Goal: Task Accomplishment & Management: Complete application form

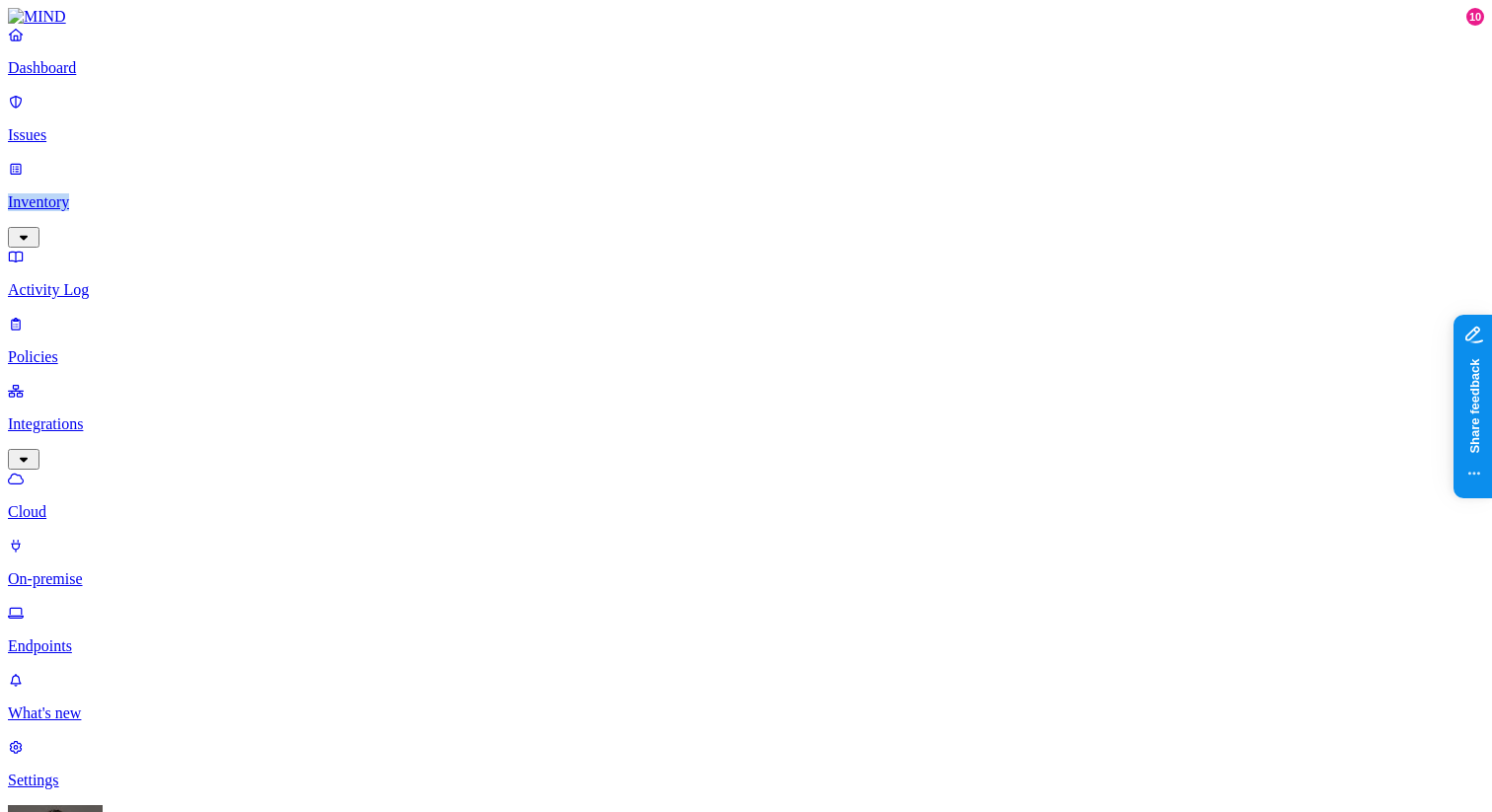
click at [83, 77] on p "Dashboard" at bounding box center [746, 68] width 1476 height 18
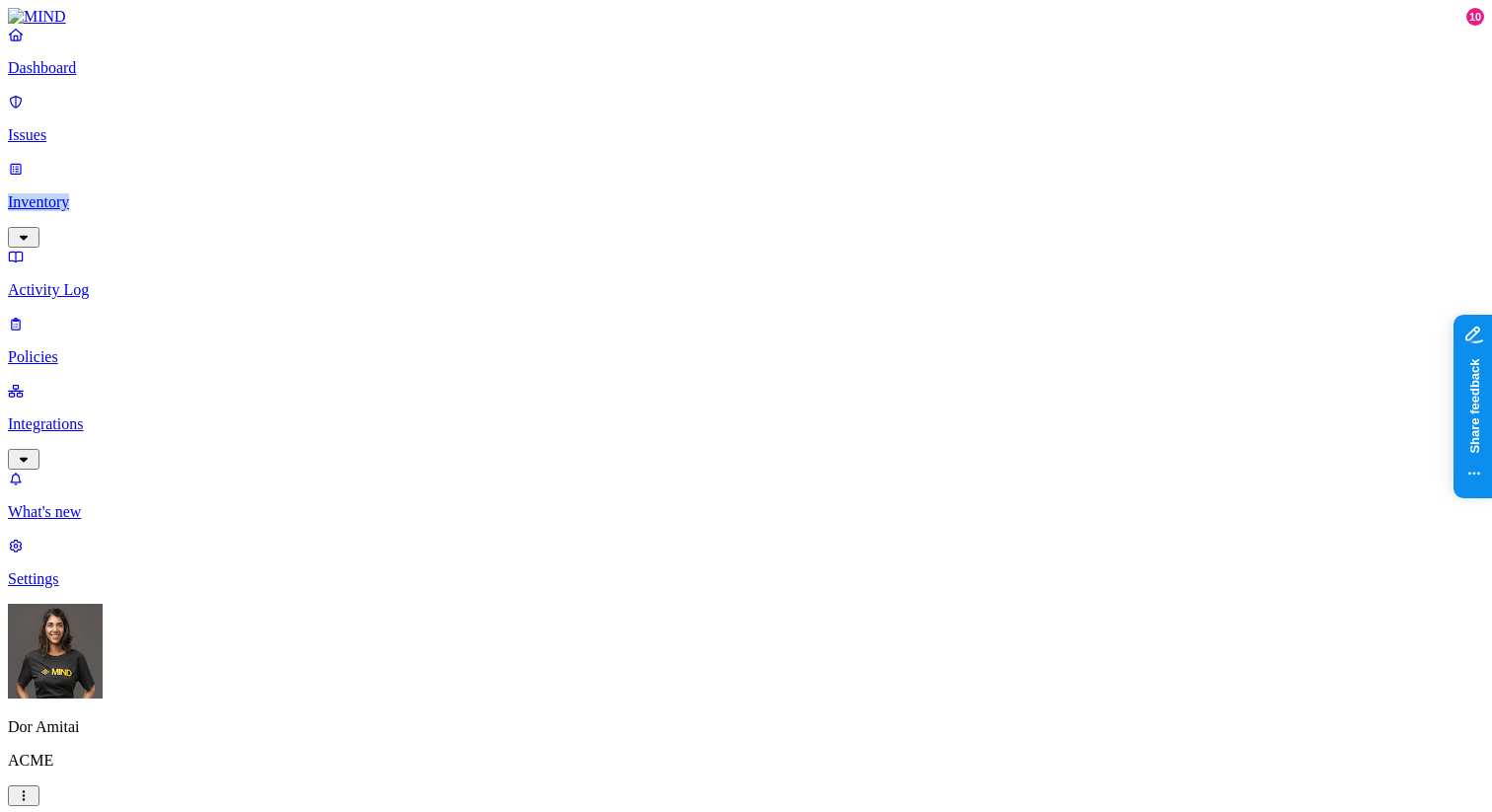
click at [70, 349] on p "Policies" at bounding box center [746, 358] width 1476 height 18
click at [667, 355] on label "Web Category" at bounding box center [670, 363] width 58 height 35
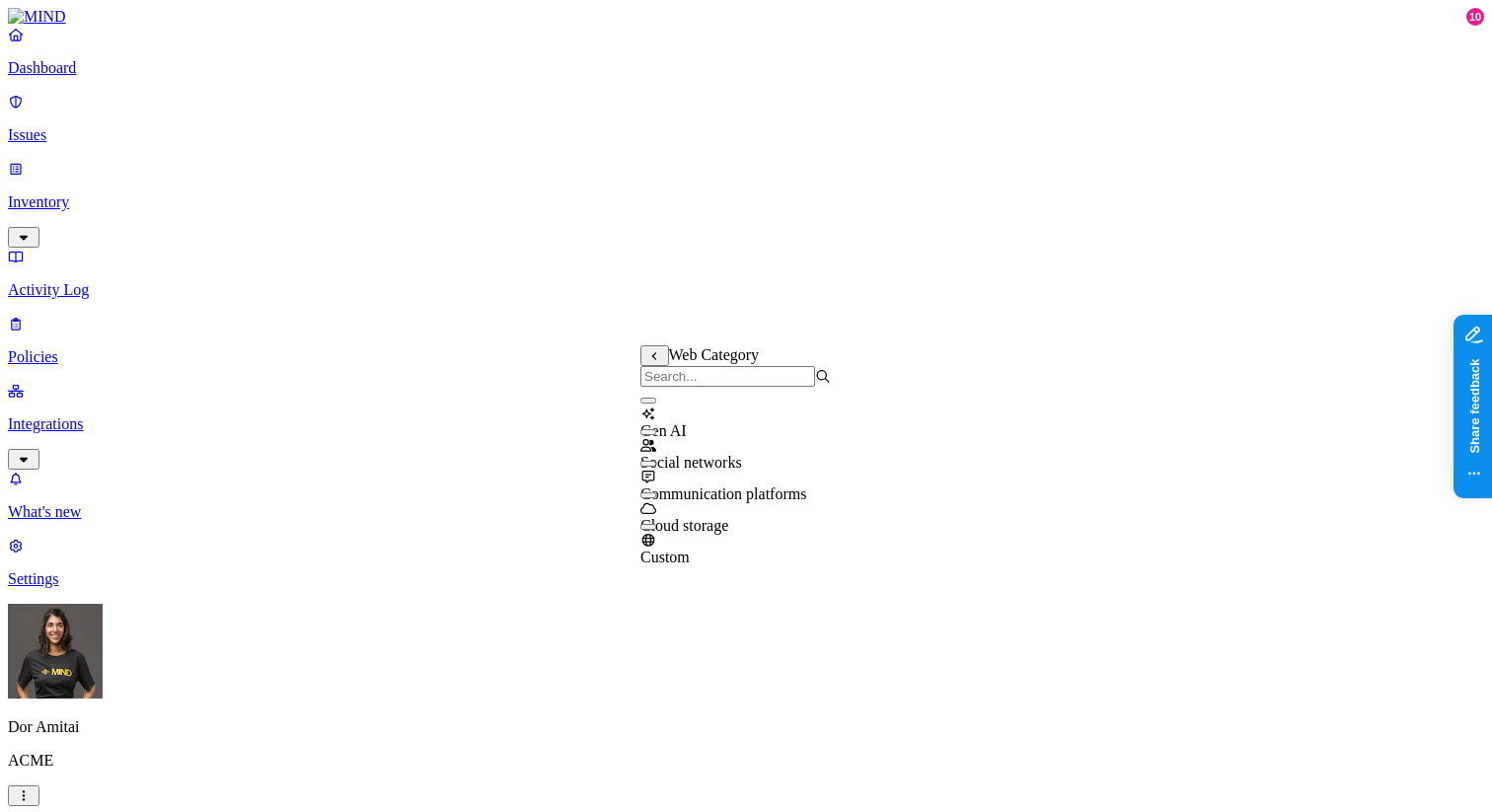
click at [655, 360] on icon at bounding box center [655, 357] width 4 height 8
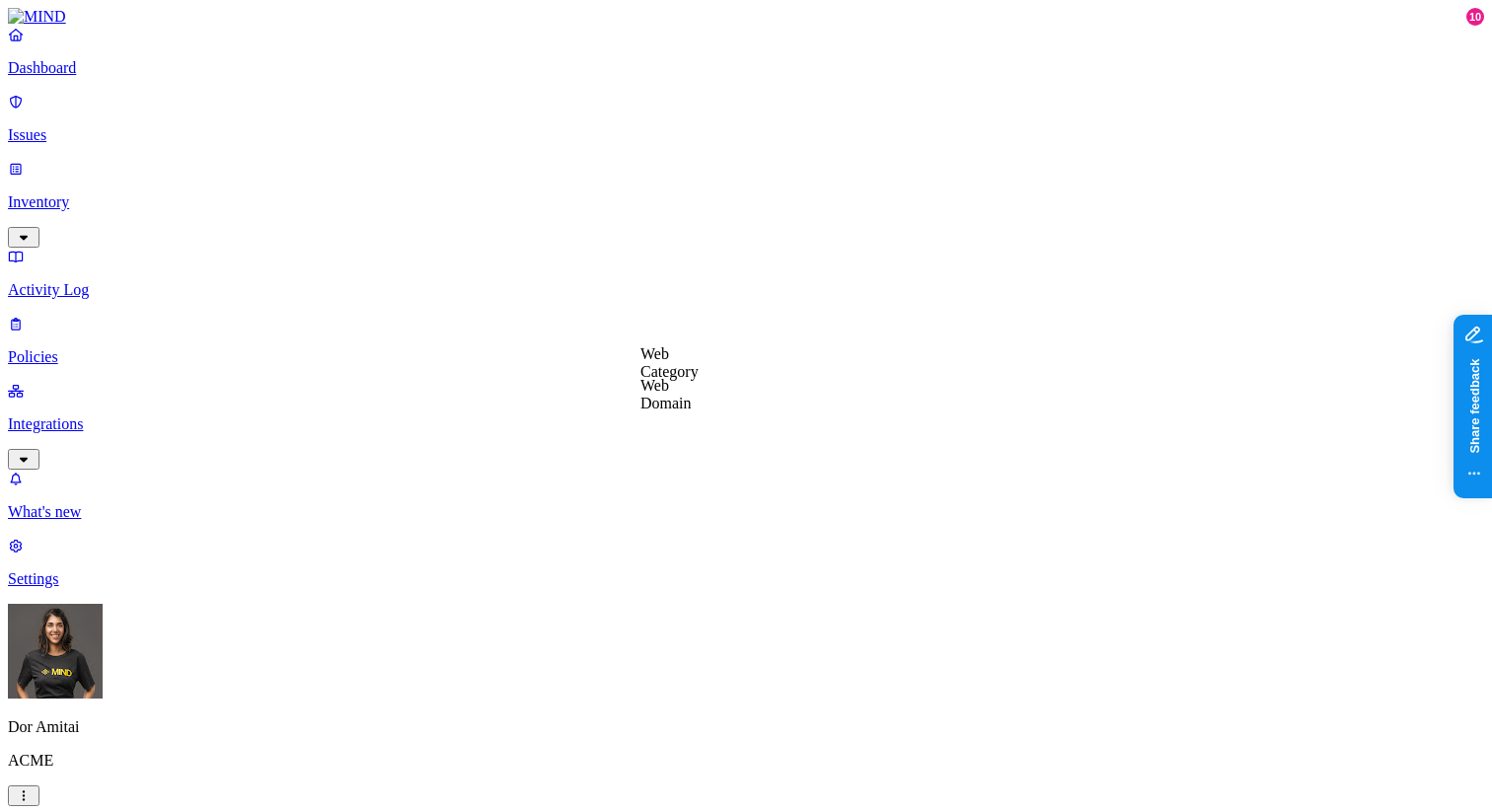
click at [672, 397] on label "Web Domain" at bounding box center [666, 394] width 51 height 35
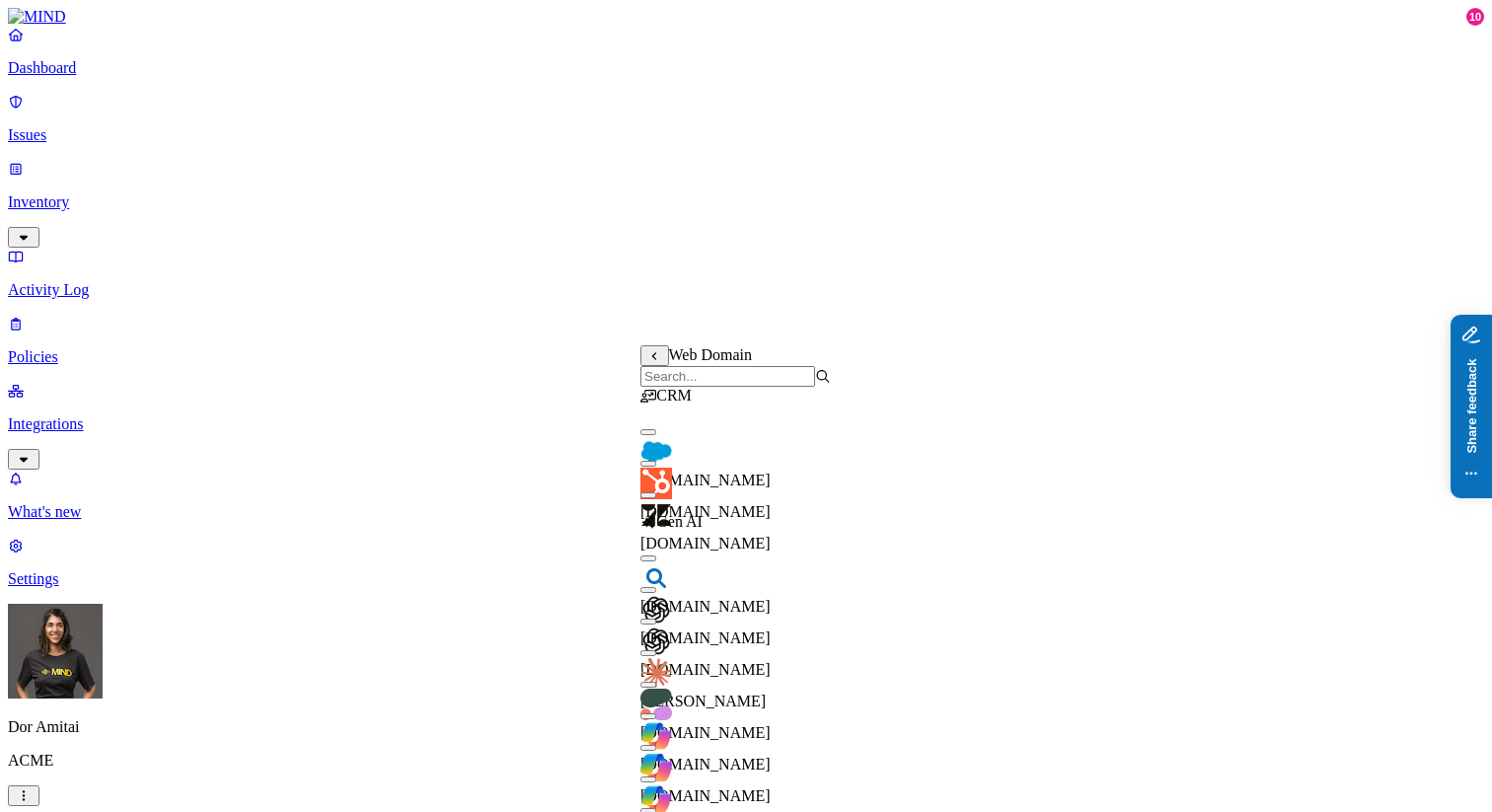
click at [131, 126] on p "Issues" at bounding box center [746, 135] width 1476 height 18
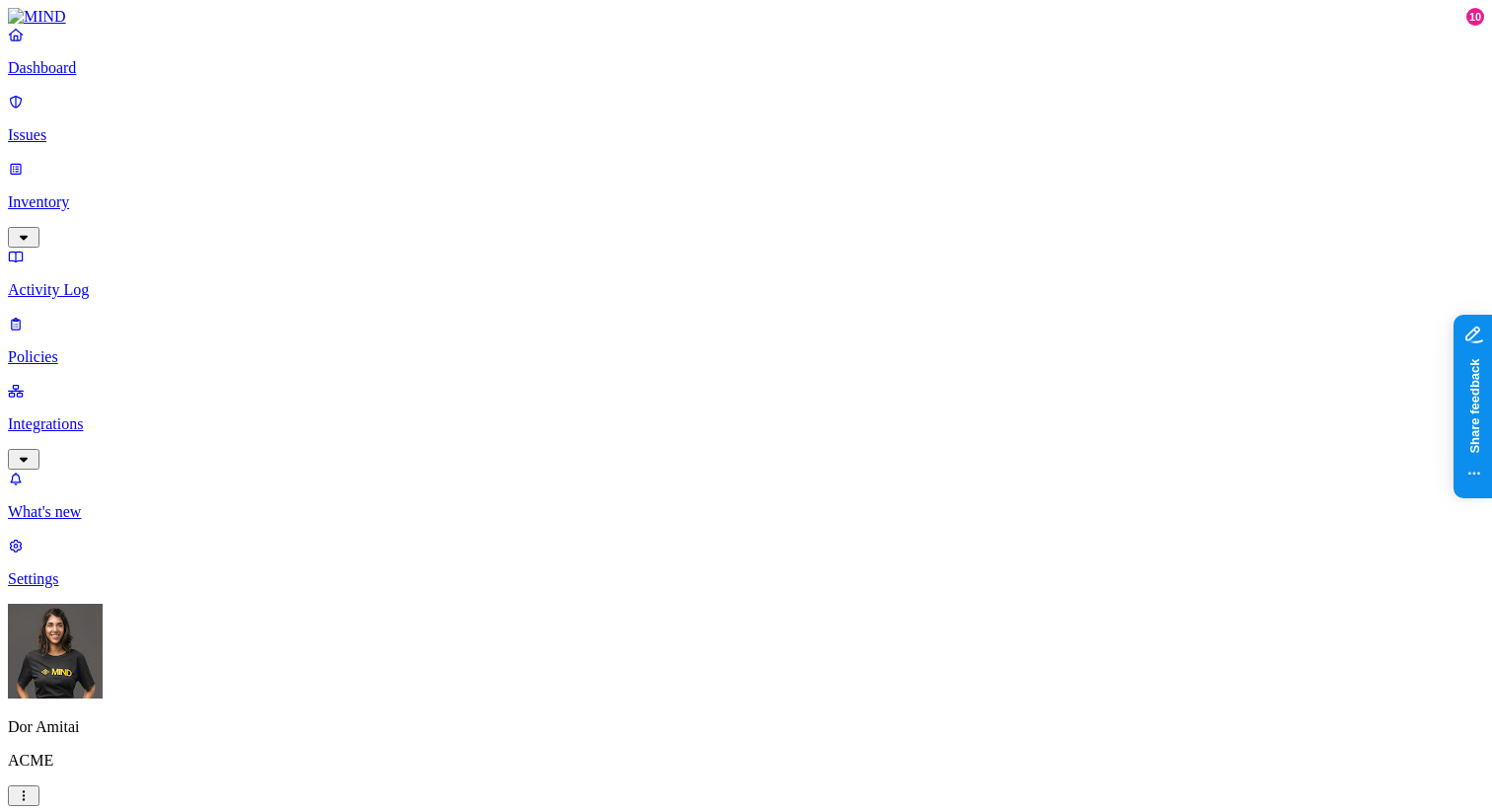
scroll to position [614, 0]
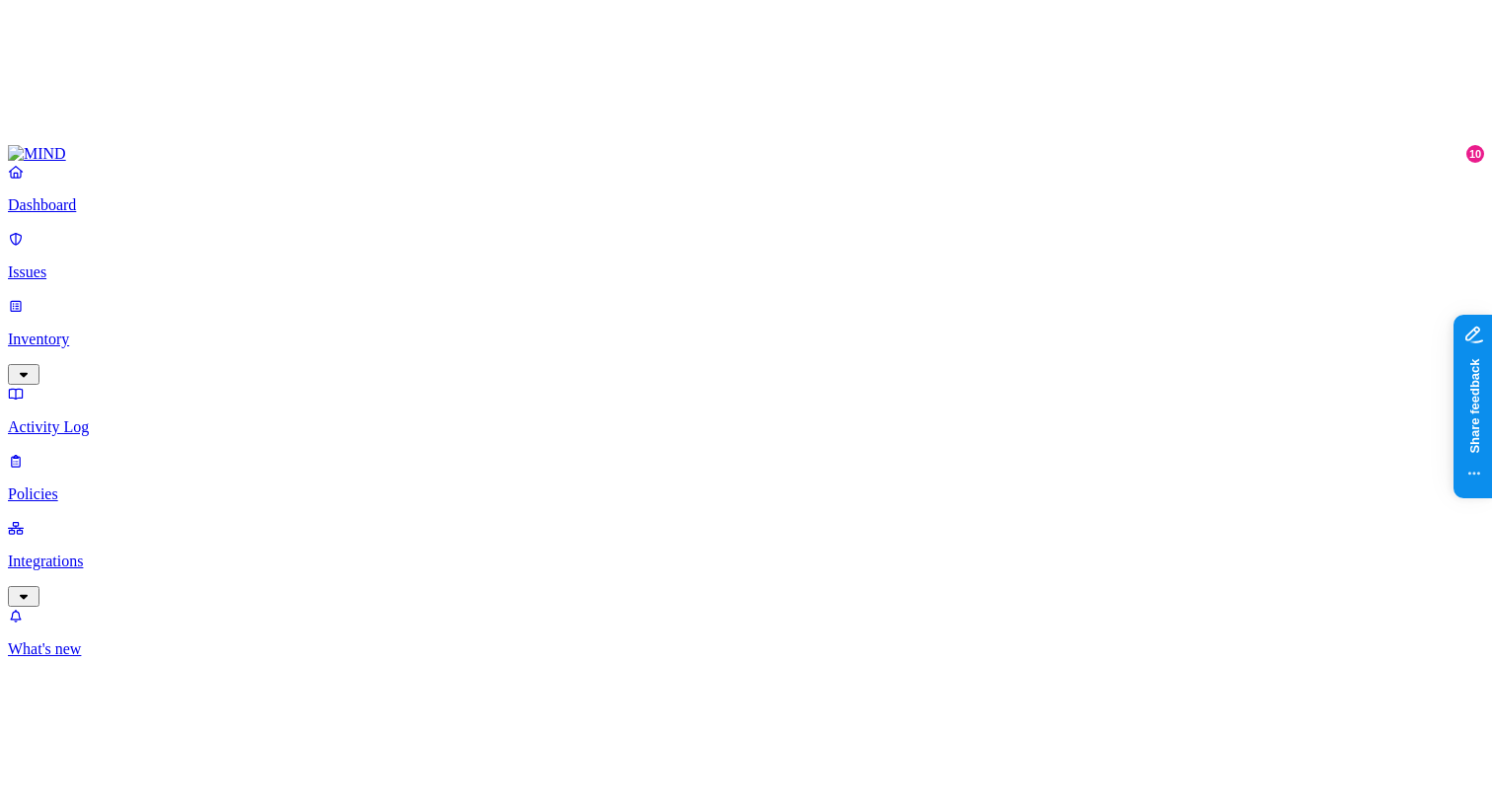
scroll to position [476, 0]
